Goal: Transaction & Acquisition: Purchase product/service

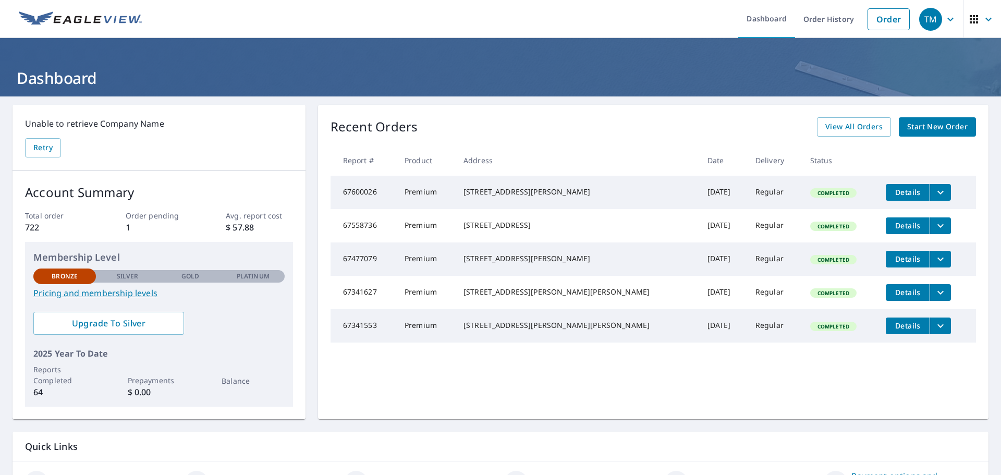
click at [935, 126] on span "Start New Order" at bounding box center [937, 126] width 60 height 13
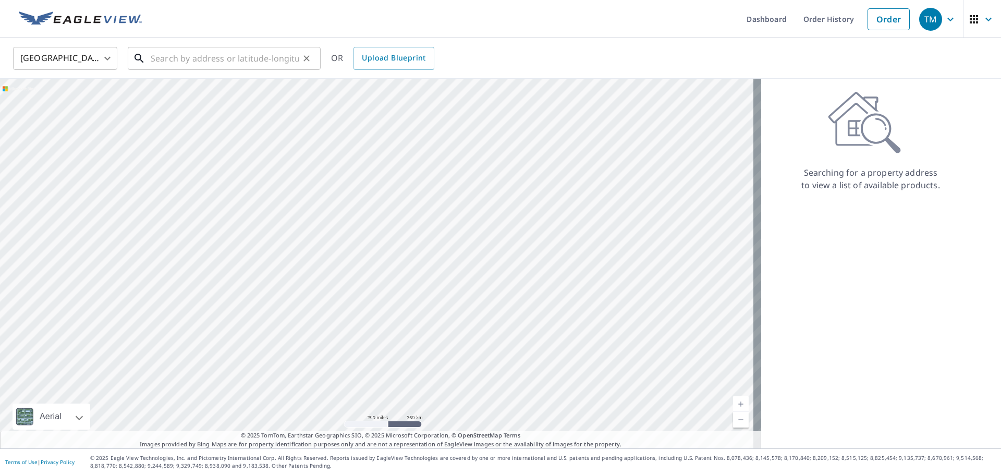
click at [174, 61] on input "text" at bounding box center [225, 58] width 149 height 29
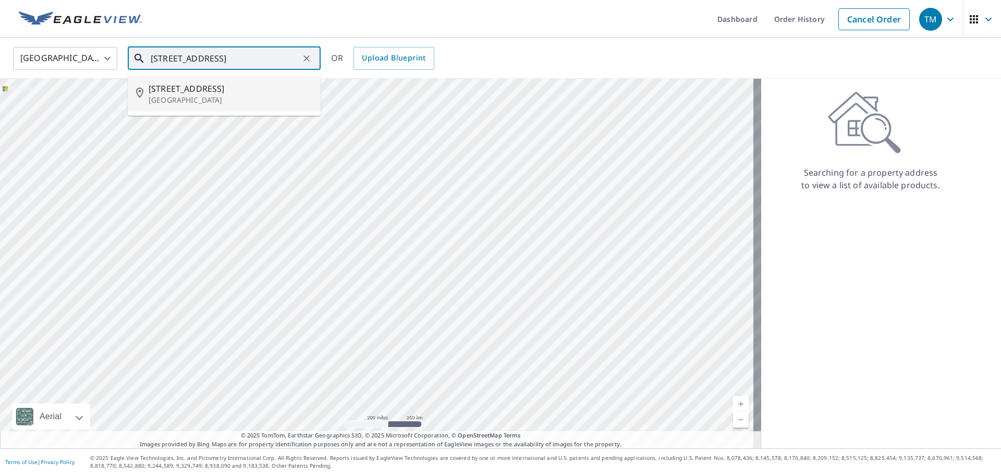
drag, startPoint x: 198, startPoint y: 85, endPoint x: 191, endPoint y: 81, distance: 8.0
click at [198, 85] on span "[STREET_ADDRESS]" at bounding box center [231, 88] width 164 height 13
type input "[STREET_ADDRESS]"
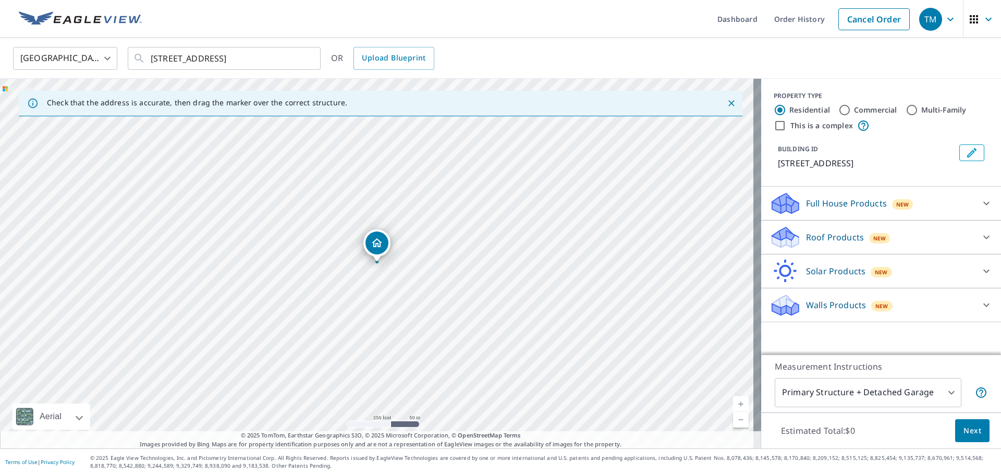
click at [906, 107] on input "Multi-Family" at bounding box center [911, 110] width 13 height 13
radio input "true"
type input "2"
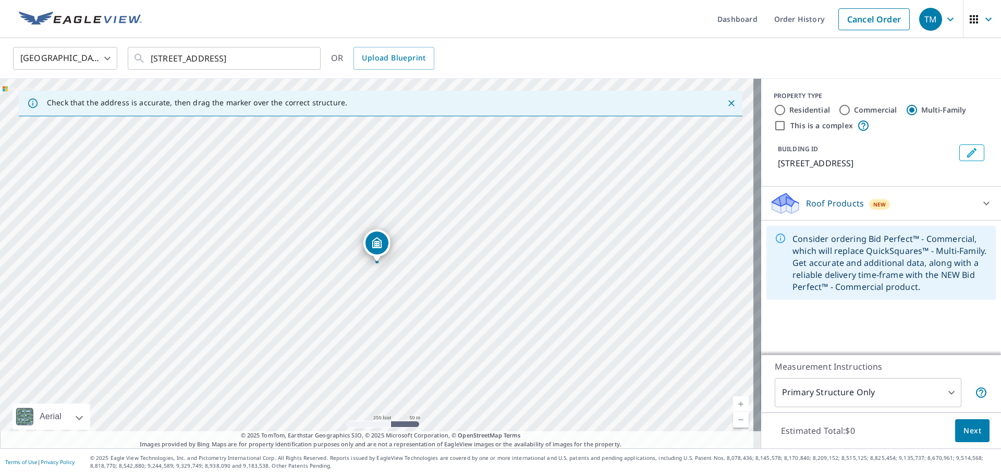
click at [775, 106] on input "Residential" at bounding box center [779, 110] width 13 height 13
radio input "true"
type input "1"
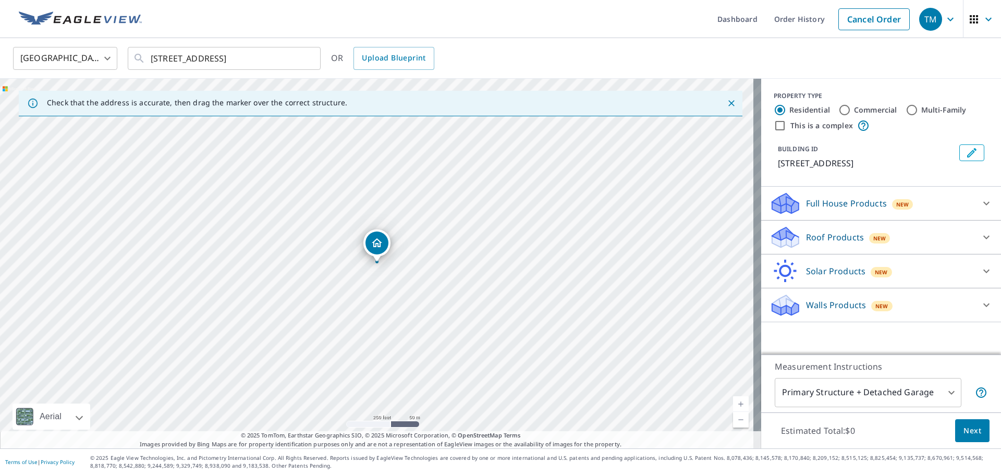
click at [815, 243] on p "Roof Products" at bounding box center [835, 237] width 58 height 13
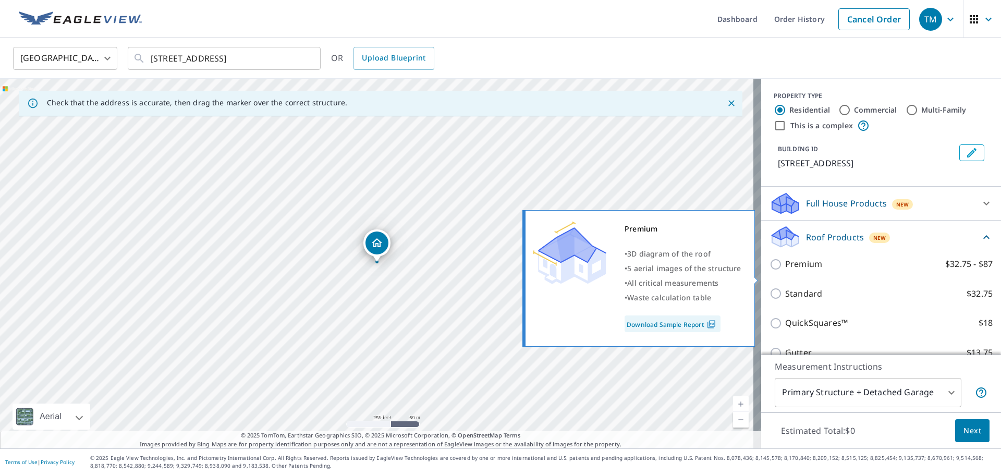
click at [769, 270] on input "Premium $32.75 - $87" at bounding box center [777, 264] width 16 height 13
checkbox input "true"
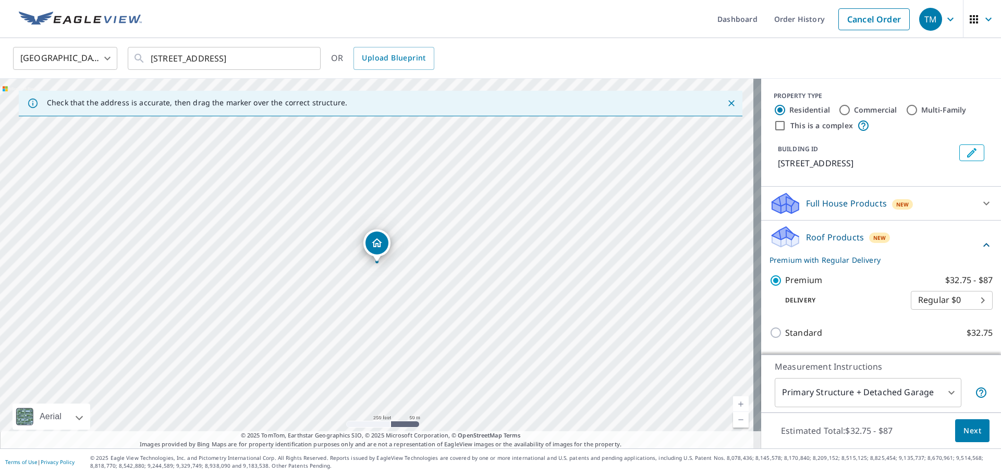
scroll to position [104, 0]
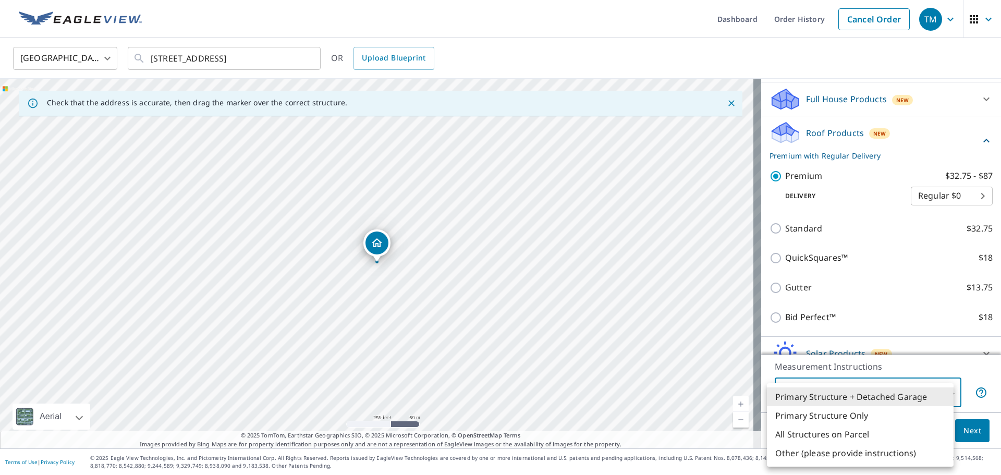
click at [944, 389] on body "TM TM Dashboard Order History Cancel Order TM [GEOGRAPHIC_DATA] [GEOGRAPHIC_DAT…" at bounding box center [500, 237] width 1001 height 475
click at [854, 417] on li "Primary Structure Only" at bounding box center [860, 415] width 187 height 19
type input "2"
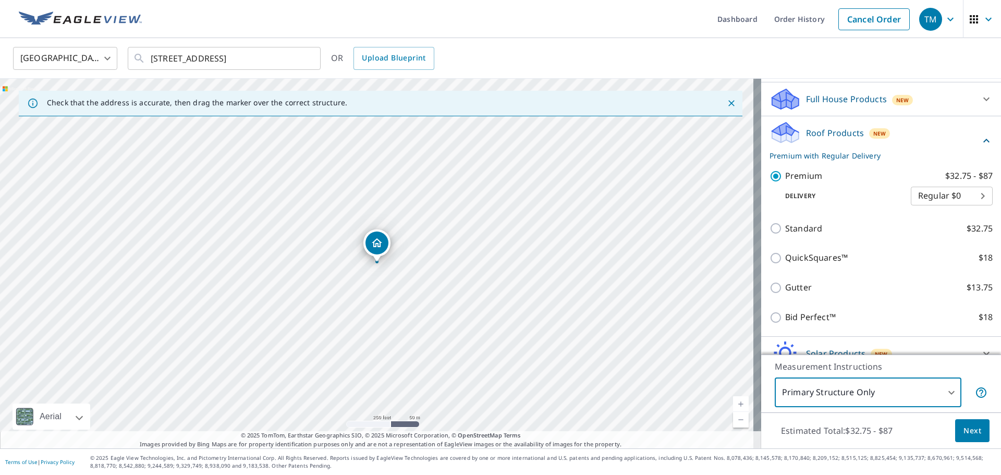
click at [969, 428] on span "Next" at bounding box center [972, 430] width 18 height 13
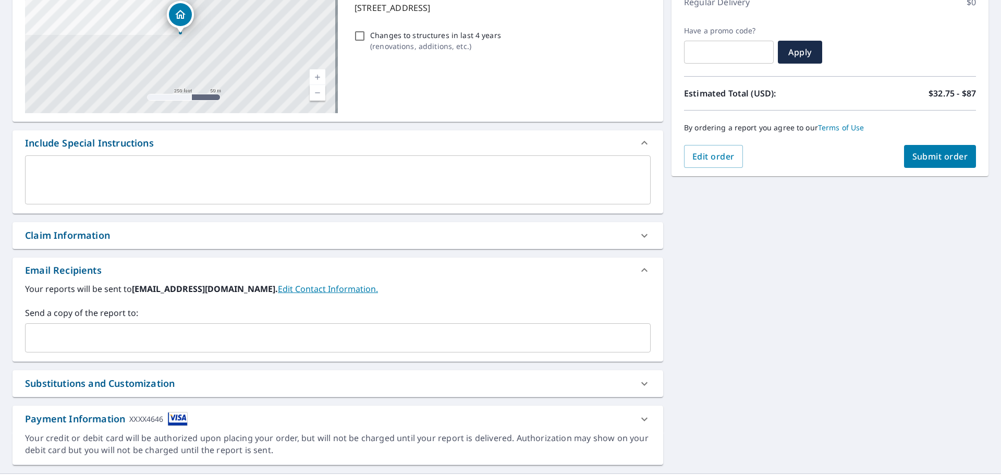
scroll to position [181, 0]
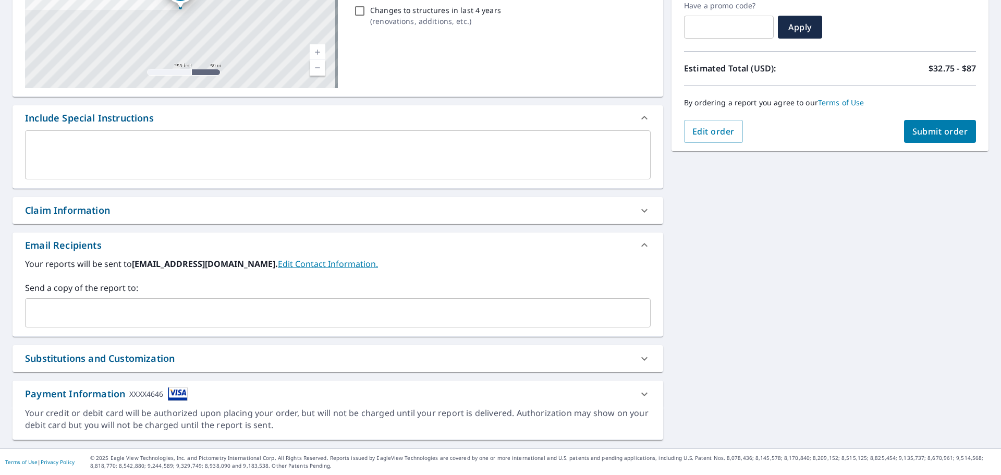
click at [125, 358] on div "Substitutions and Customization" at bounding box center [100, 358] width 150 height 14
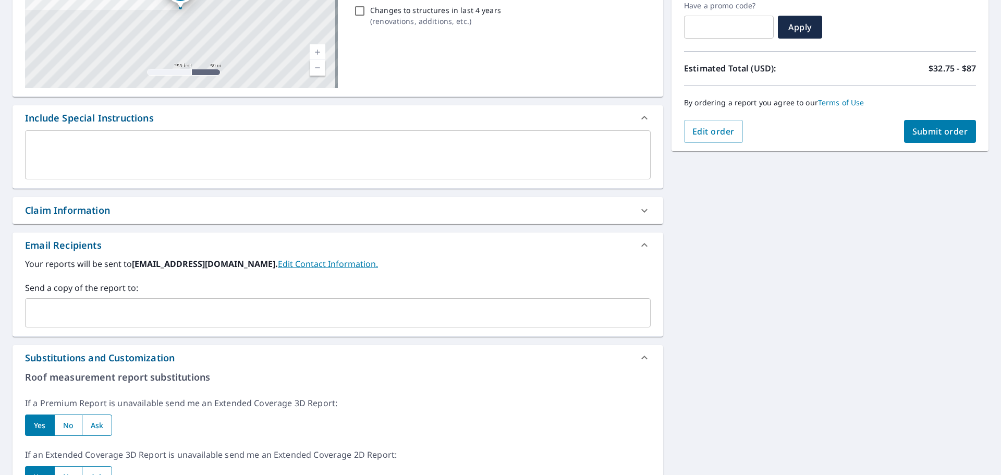
scroll to position [286, 0]
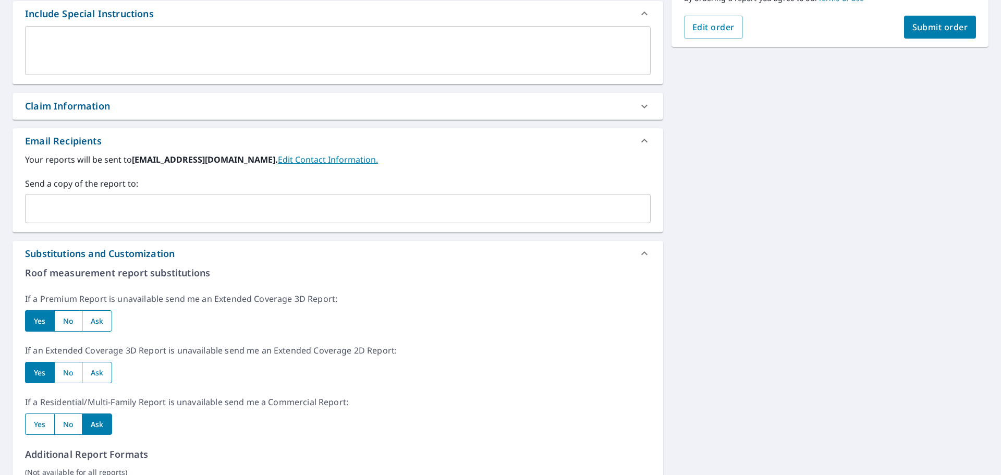
click at [100, 323] on input "radio" at bounding box center [97, 320] width 31 height 21
radio input "true"
click at [95, 371] on input "radio" at bounding box center [97, 372] width 31 height 21
radio input "true"
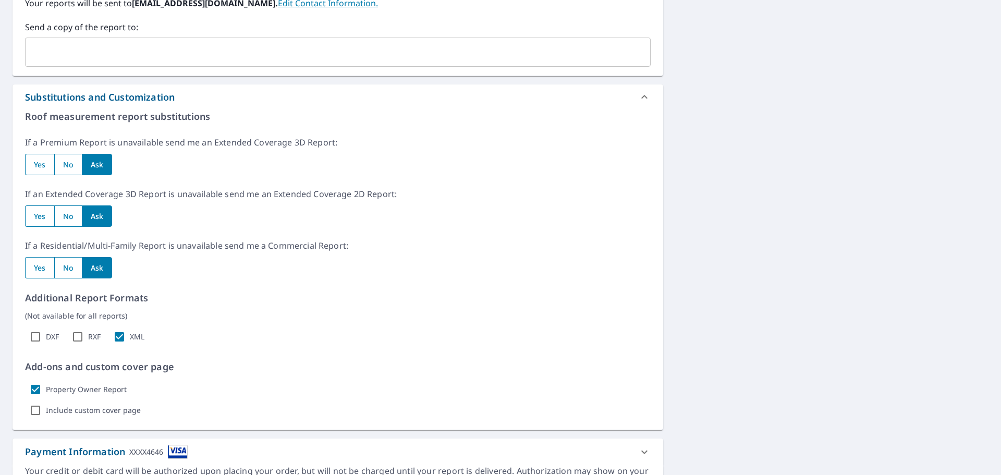
scroll to position [494, 0]
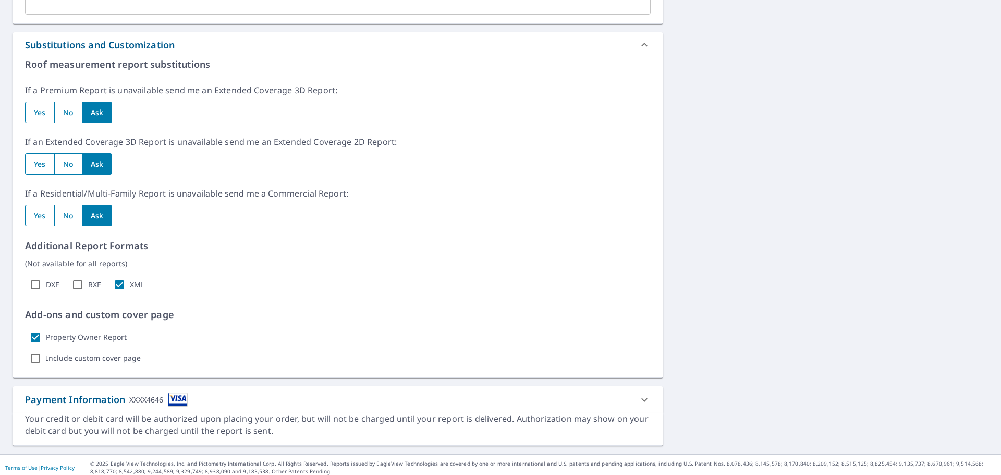
click at [40, 336] on input "Property Owner Report" at bounding box center [35, 337] width 21 height 21
checkbox input "false"
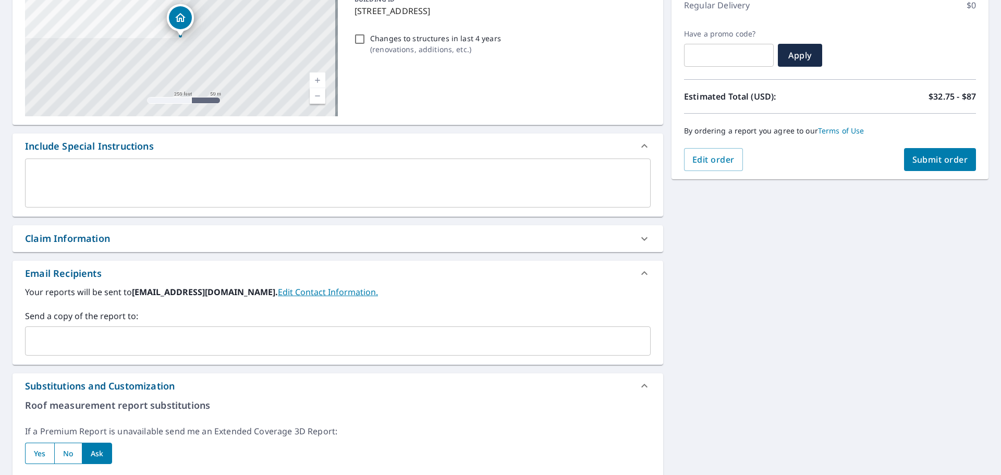
scroll to position [77, 0]
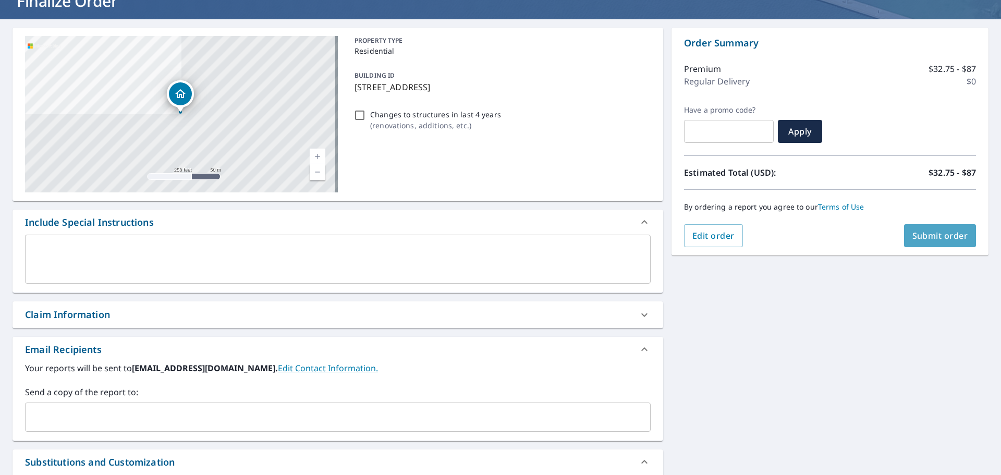
click at [942, 238] on span "Submit order" at bounding box center [940, 235] width 56 height 11
